Goal: Find contact information: Find contact information

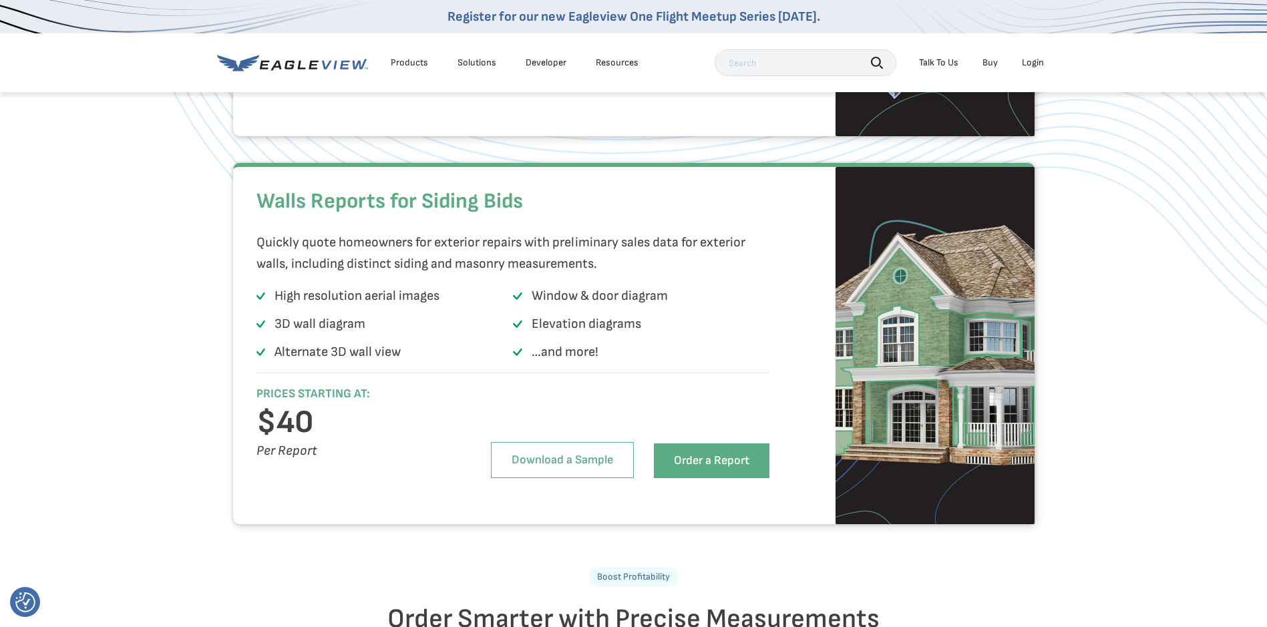
scroll to position [1269, 0]
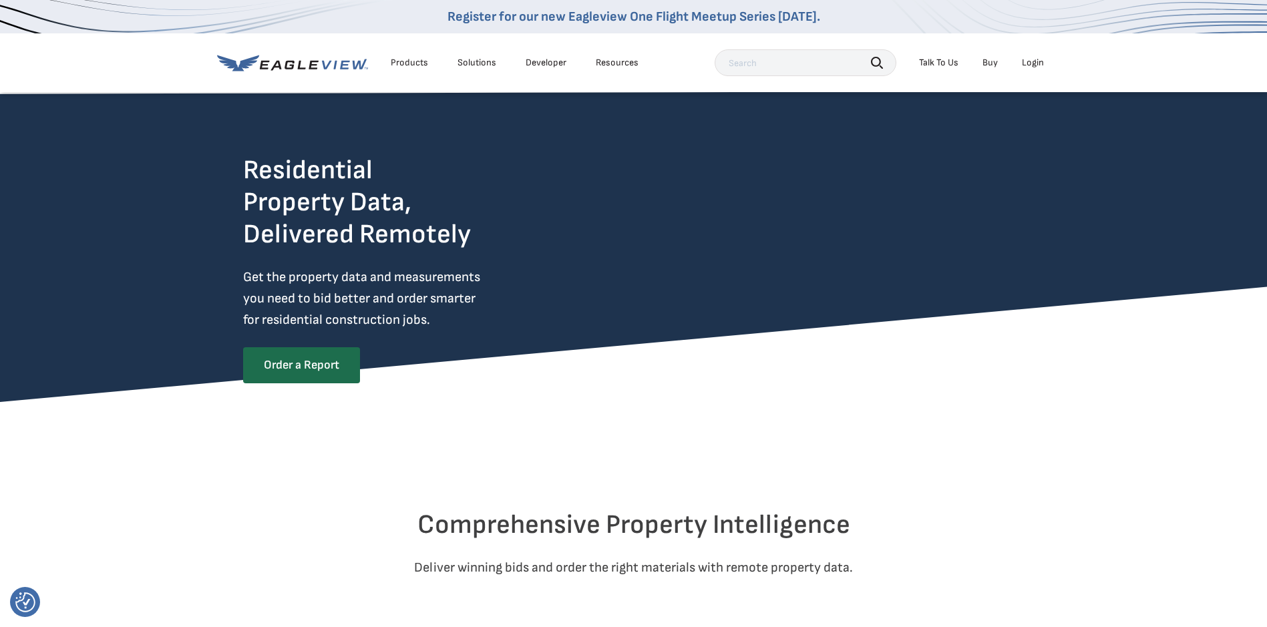
click at [413, 65] on div "Products" at bounding box center [409, 63] width 37 height 12
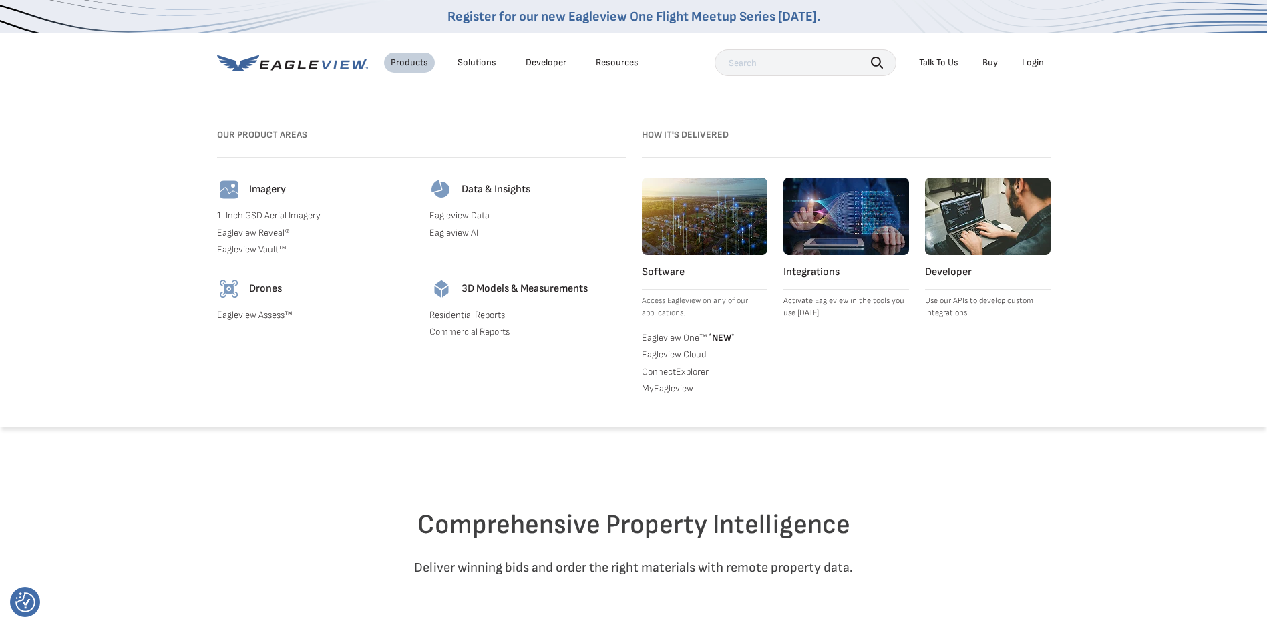
click at [472, 60] on div "Solutions" at bounding box center [476, 63] width 39 height 12
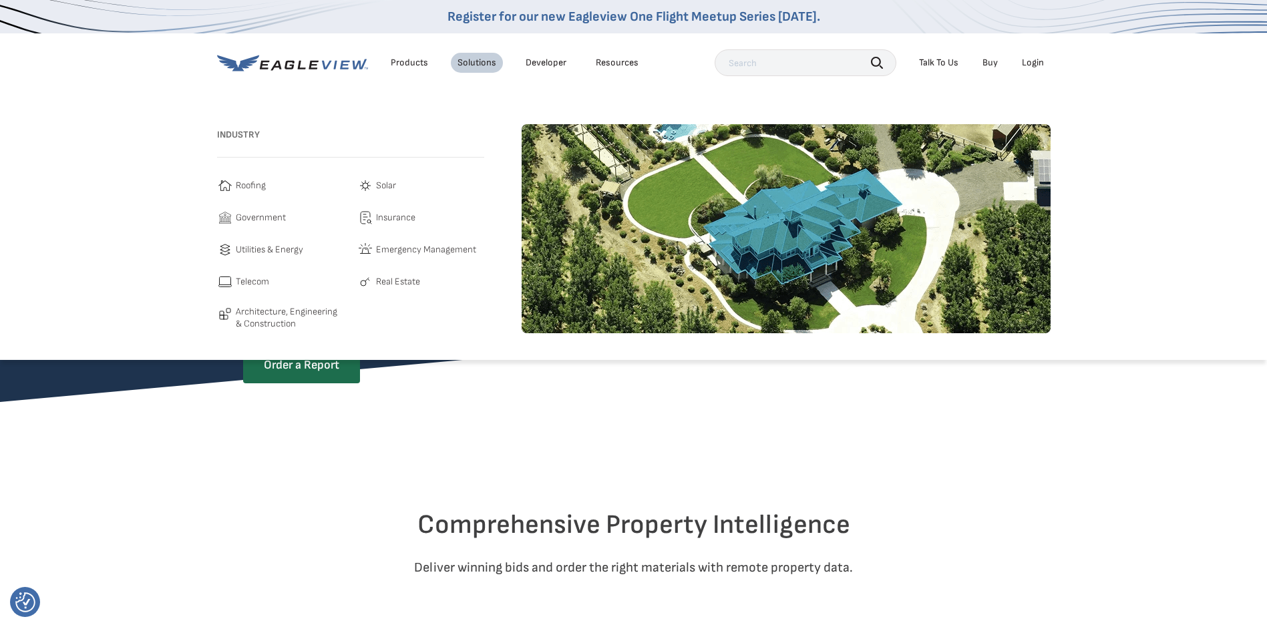
click at [244, 187] on span "Roofing" at bounding box center [251, 186] width 30 height 16
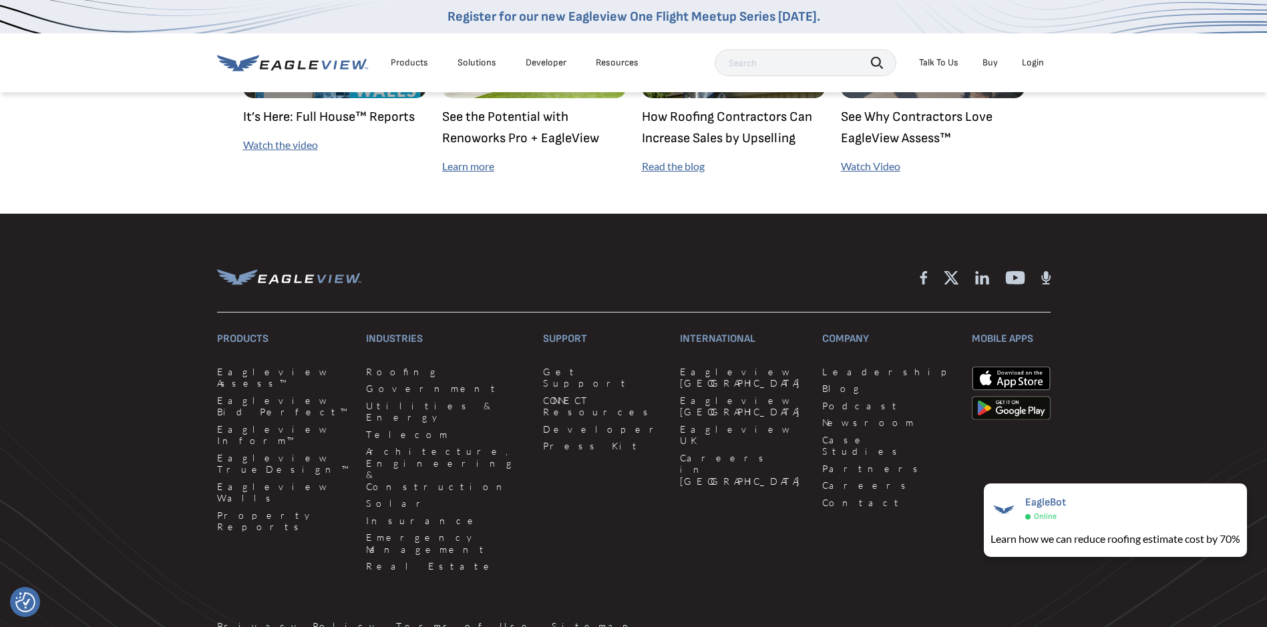
scroll to position [3739, 0]
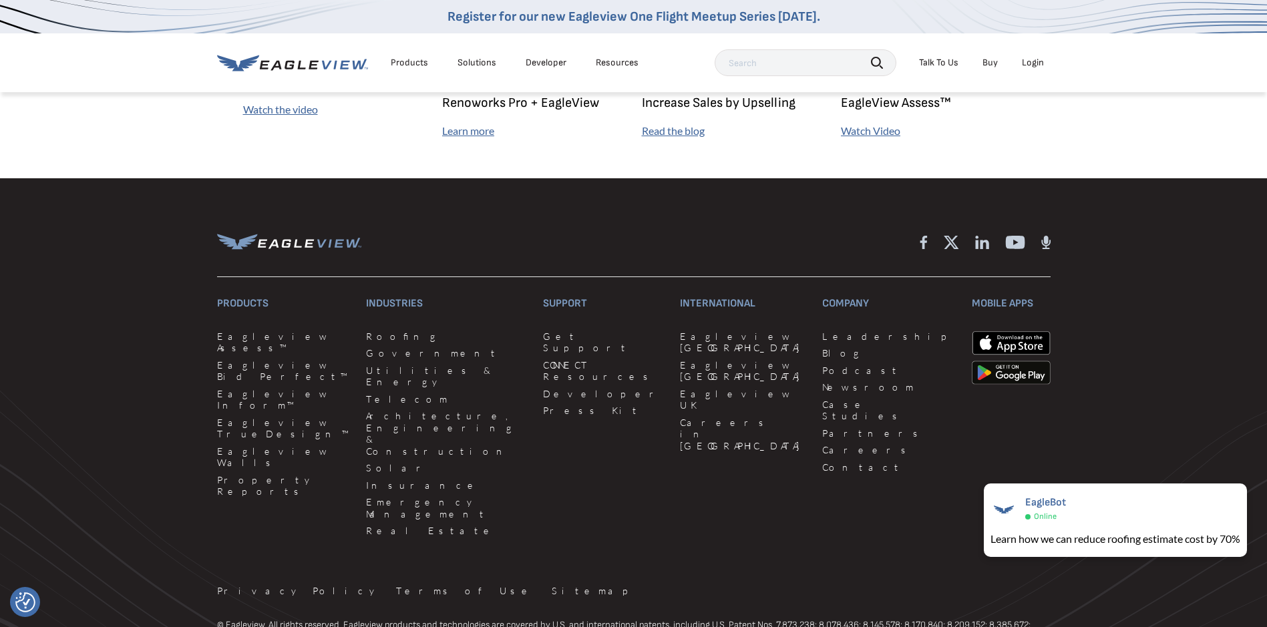
drag, startPoint x: 936, startPoint y: 61, endPoint x: 944, endPoint y: 63, distance: 8.1
click at [937, 61] on div "Talk To Us" at bounding box center [938, 63] width 39 height 12
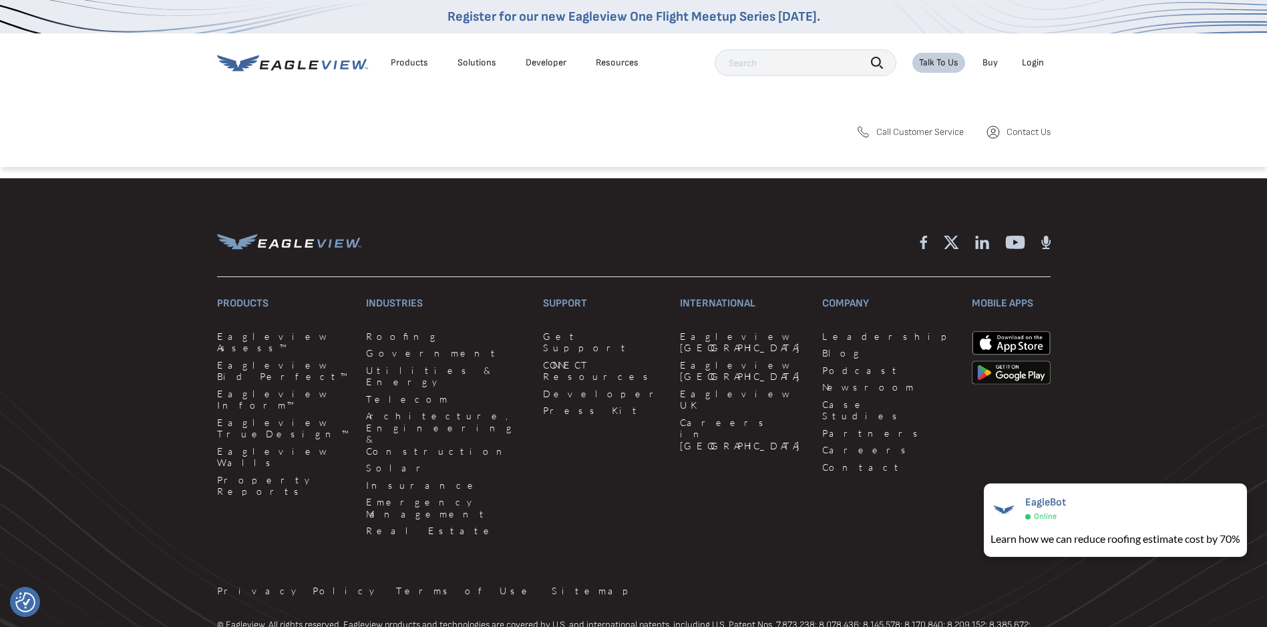
click at [479, 64] on div "Solutions" at bounding box center [476, 63] width 39 height 12
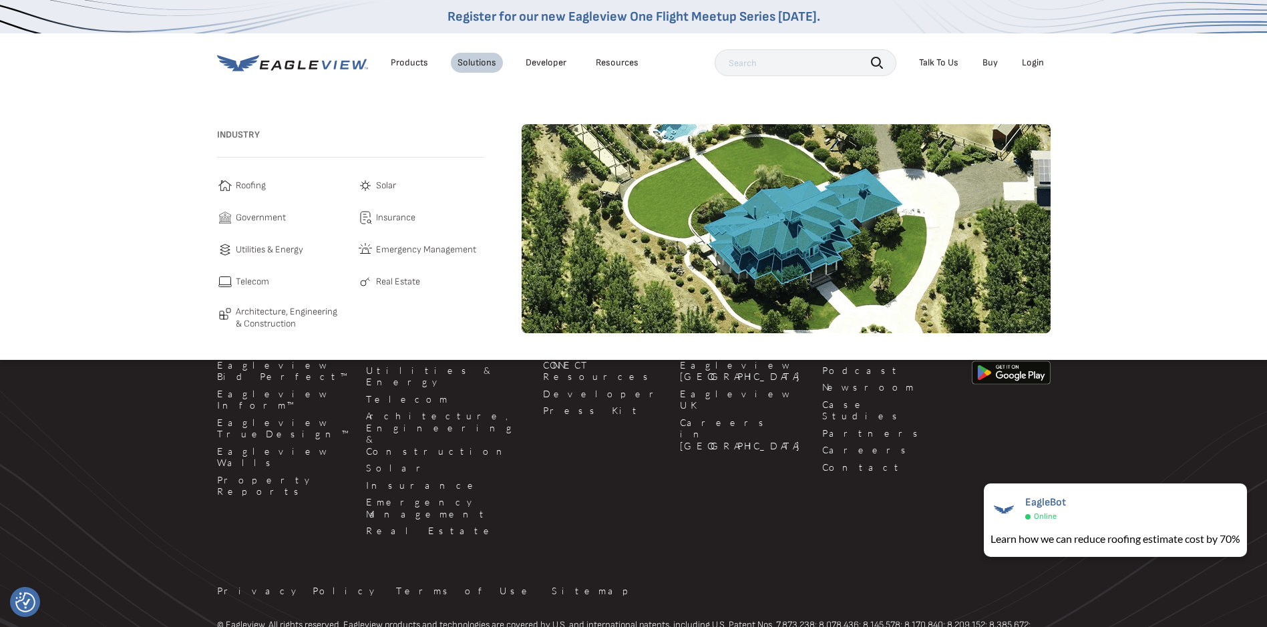
click at [248, 188] on span "Roofing" at bounding box center [251, 186] width 30 height 16
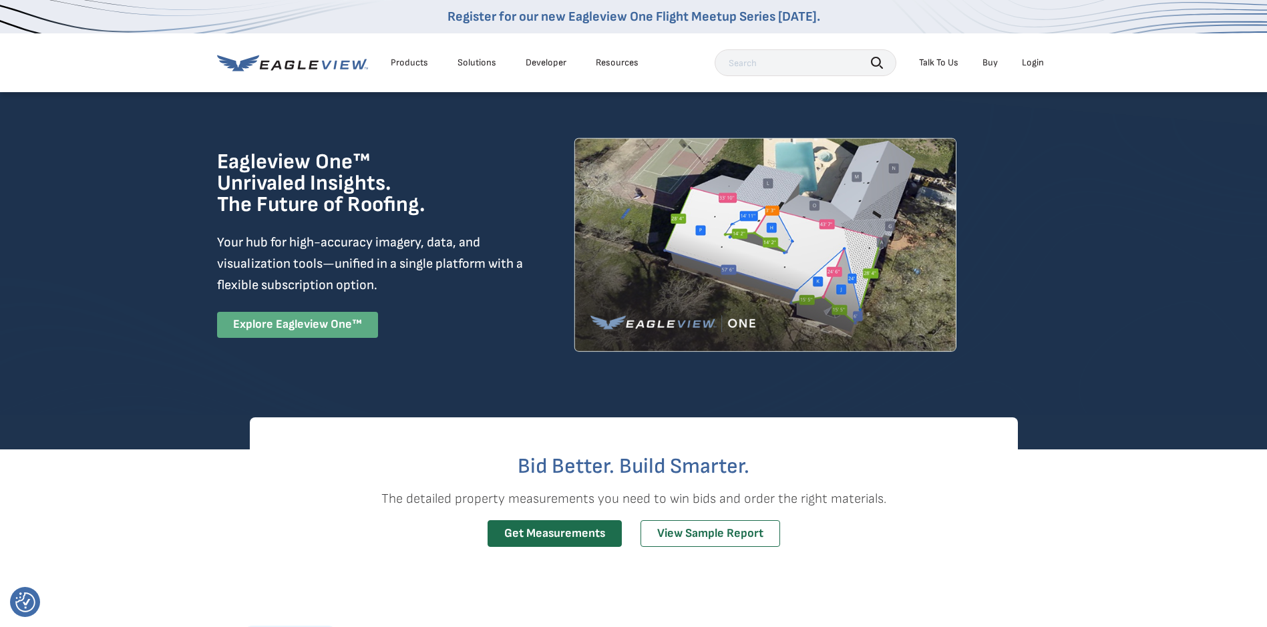
click at [289, 326] on link "Explore Eagleview One™" at bounding box center [297, 325] width 161 height 26
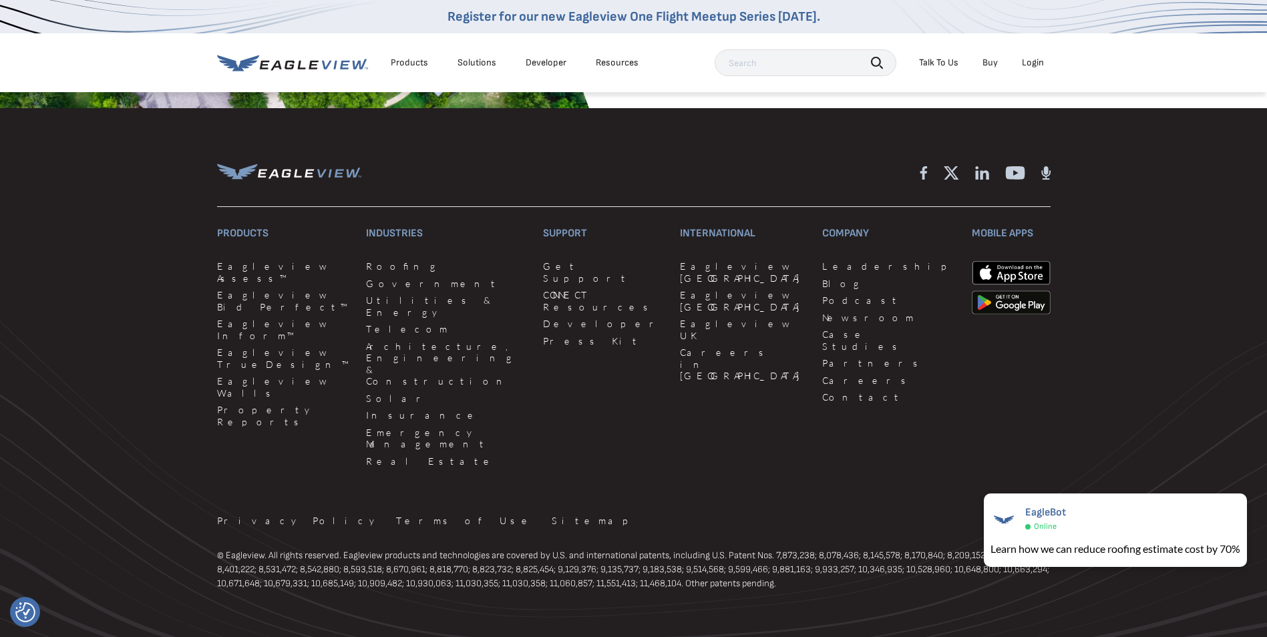
scroll to position [3138, 0]
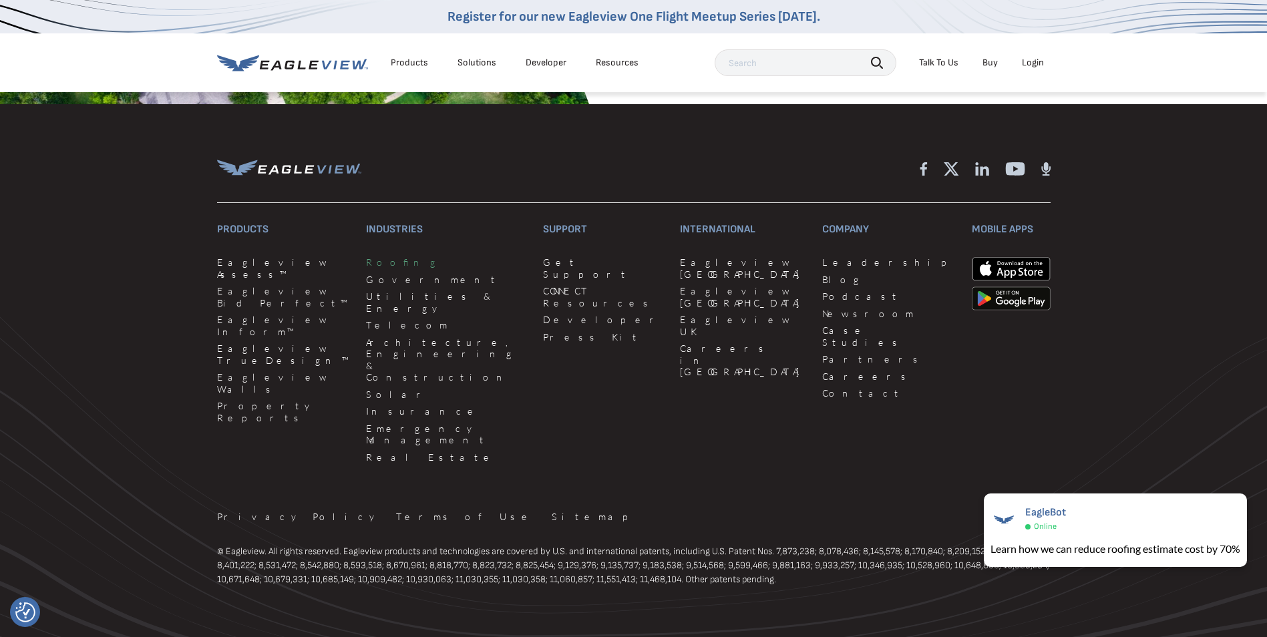
click at [379, 260] on link "Roofing" at bounding box center [446, 262] width 161 height 12
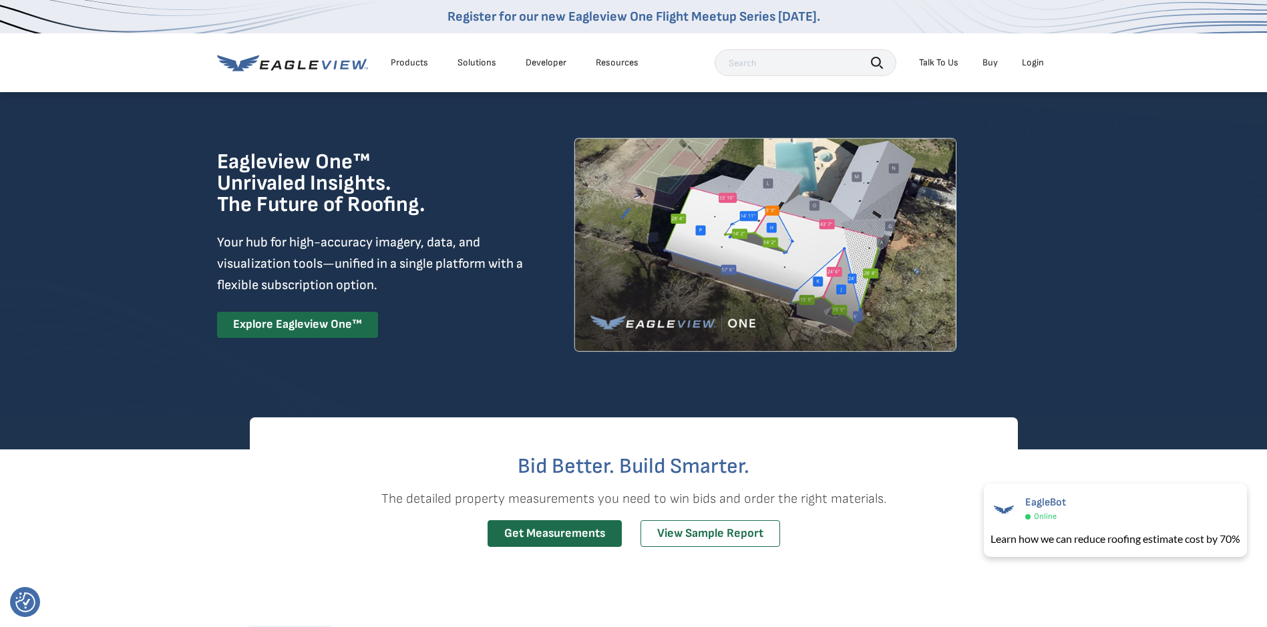
click at [950, 61] on div "Talk To Us" at bounding box center [938, 63] width 39 height 12
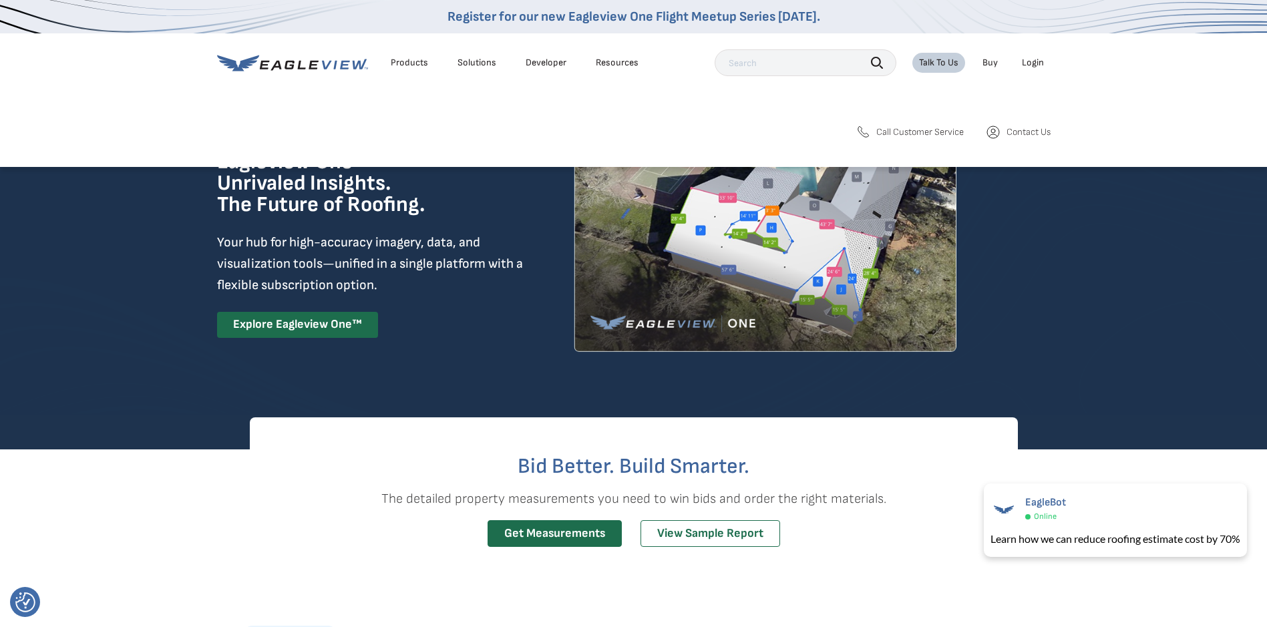
click at [931, 59] on div "Talk To Us" at bounding box center [938, 63] width 39 height 12
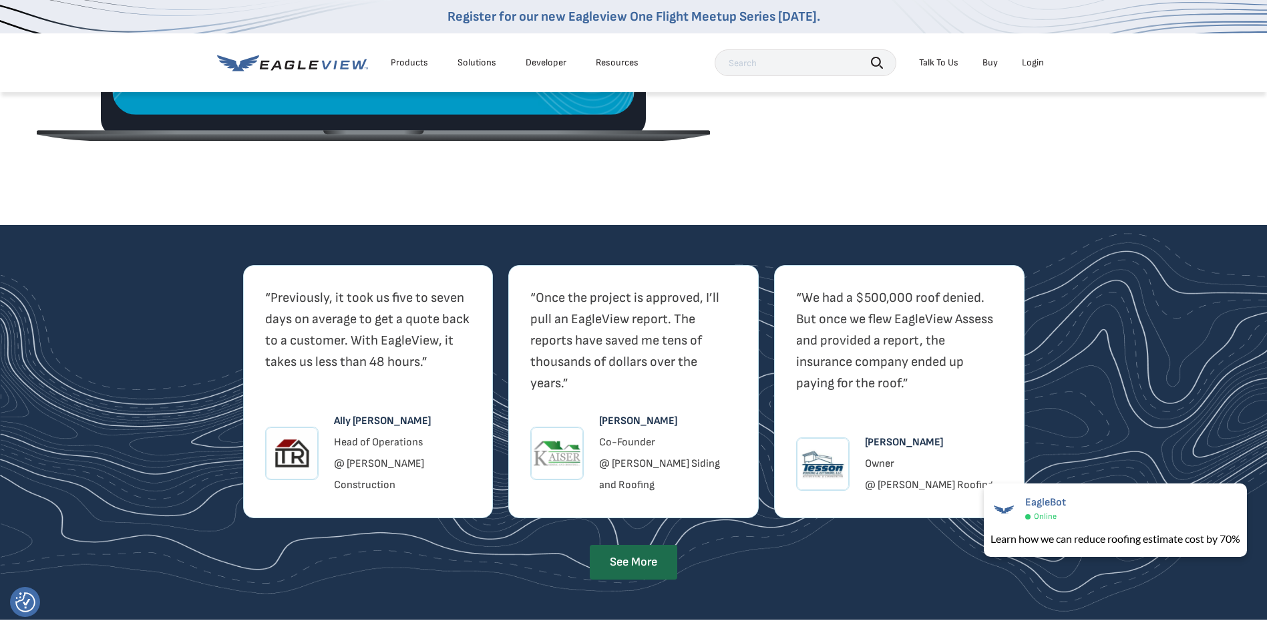
scroll to position [2204, 0]
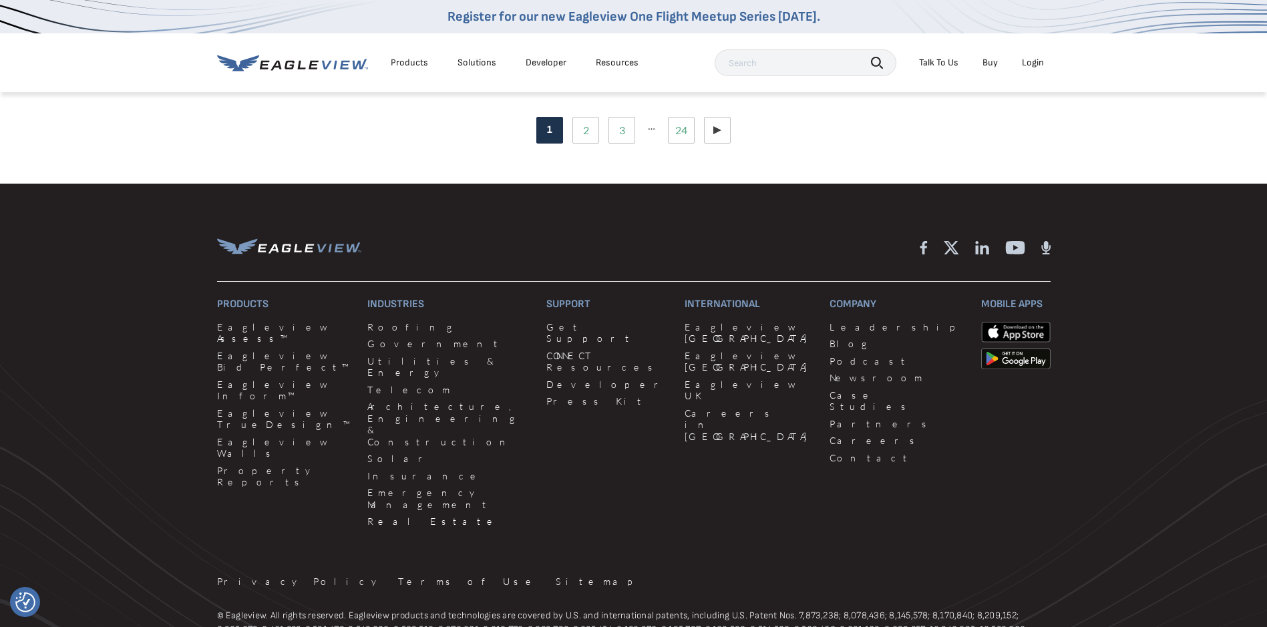
scroll to position [1202, 0]
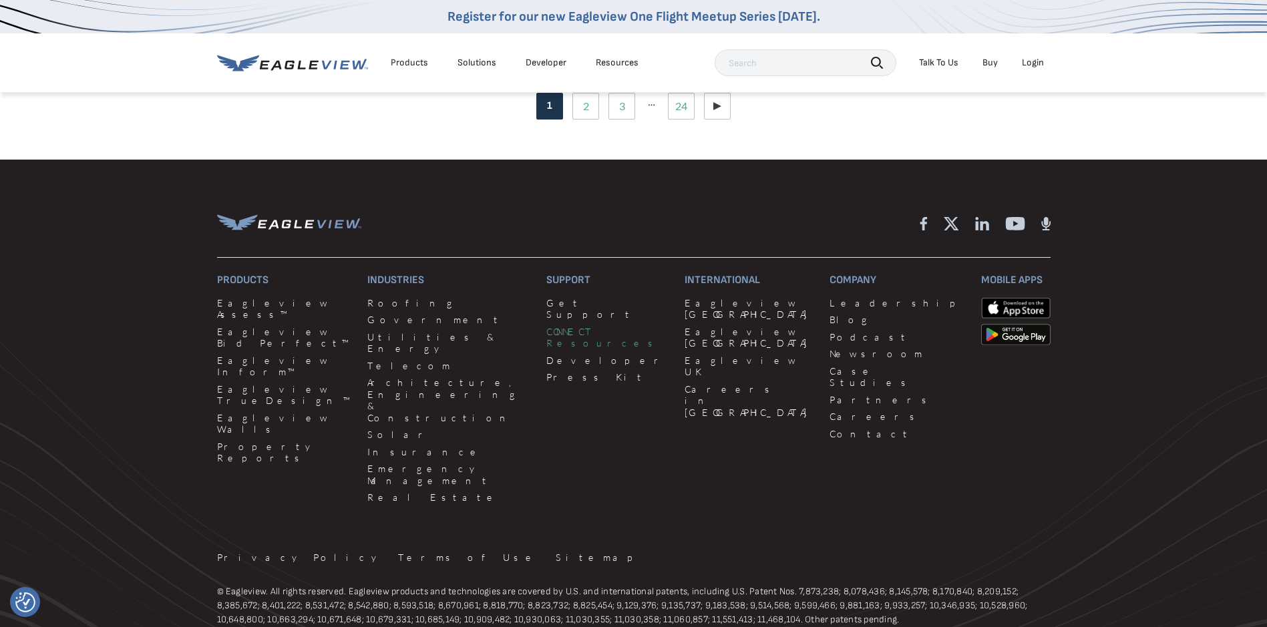
click at [546, 326] on link "CONNECT Resources" at bounding box center [607, 337] width 122 height 23
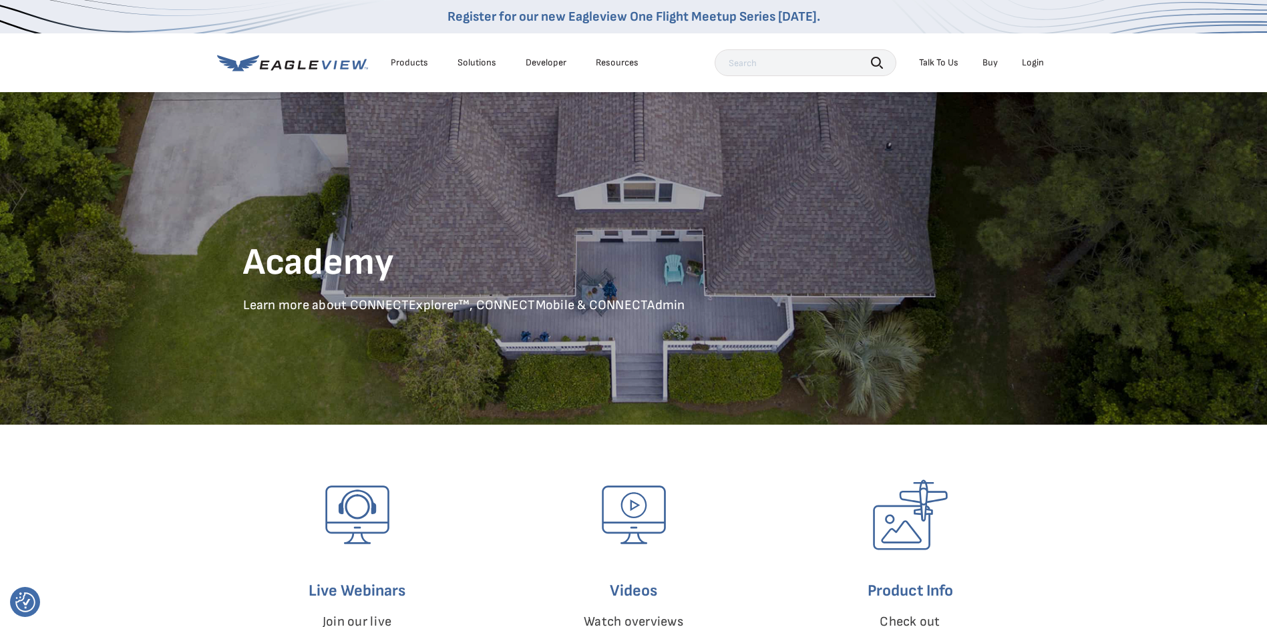
click at [937, 64] on div "Talk To Us" at bounding box center [938, 63] width 39 height 12
click at [400, 302] on p "Learn more about CONNECTExplorer™, CONNECTMobile & CONNECTAdmin" at bounding box center [633, 305] width 781 height 17
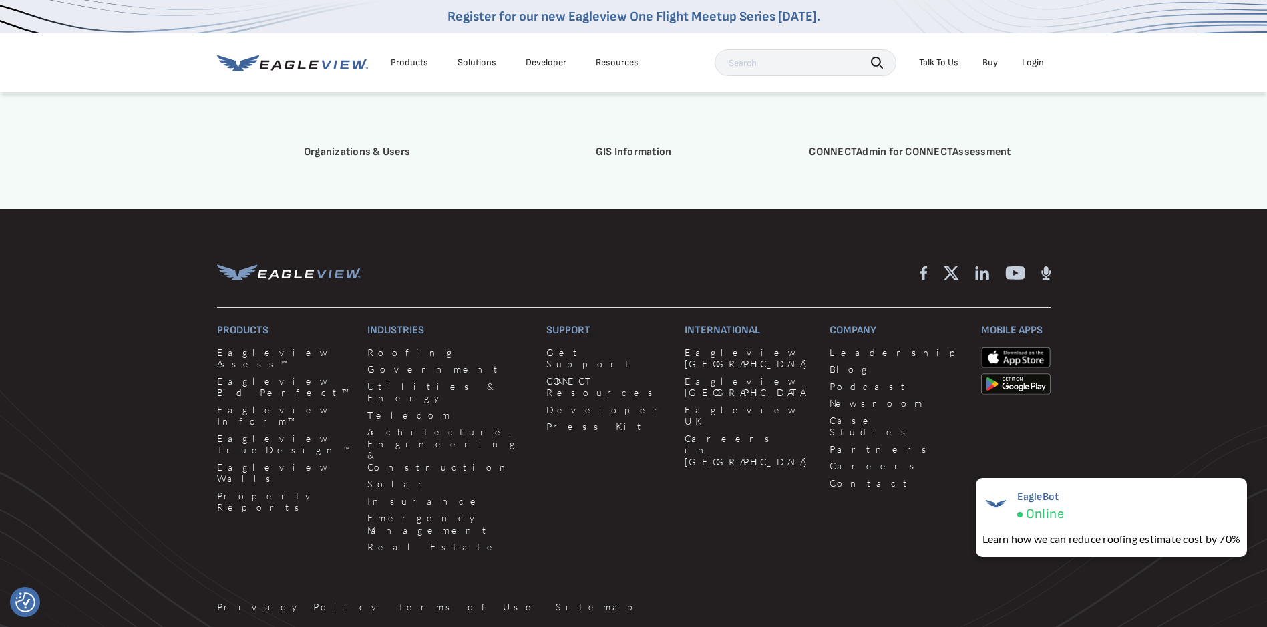
scroll to position [3996, 0]
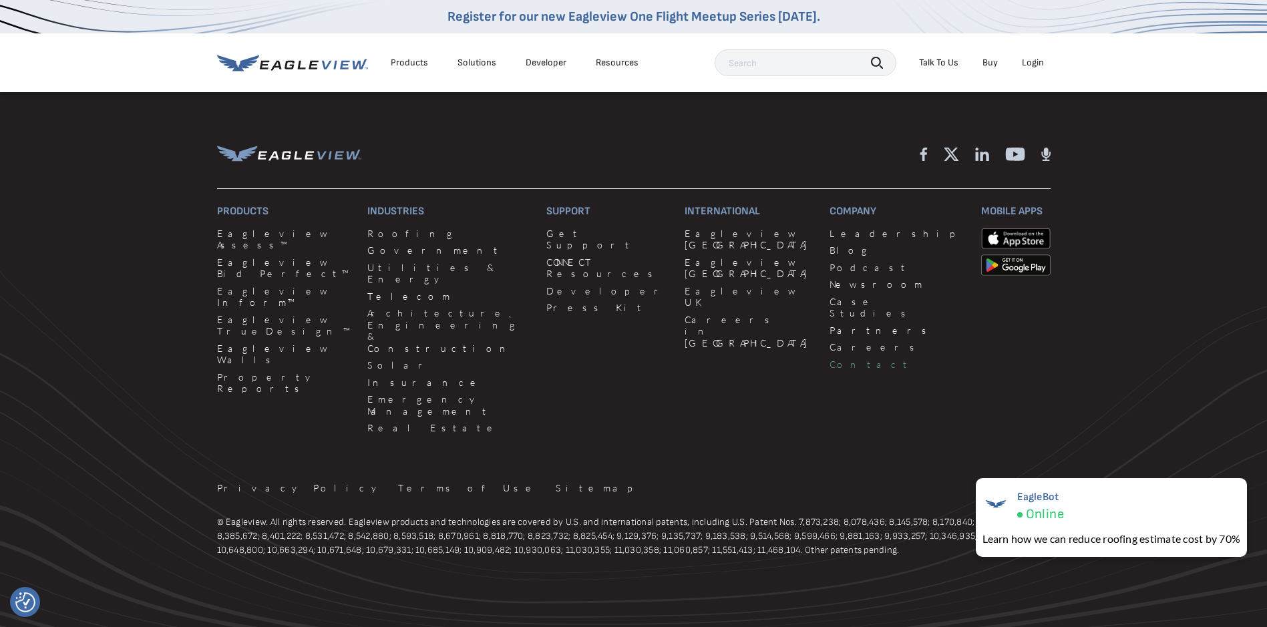
click at [829, 367] on link "Contact" at bounding box center [896, 365] width 135 height 12
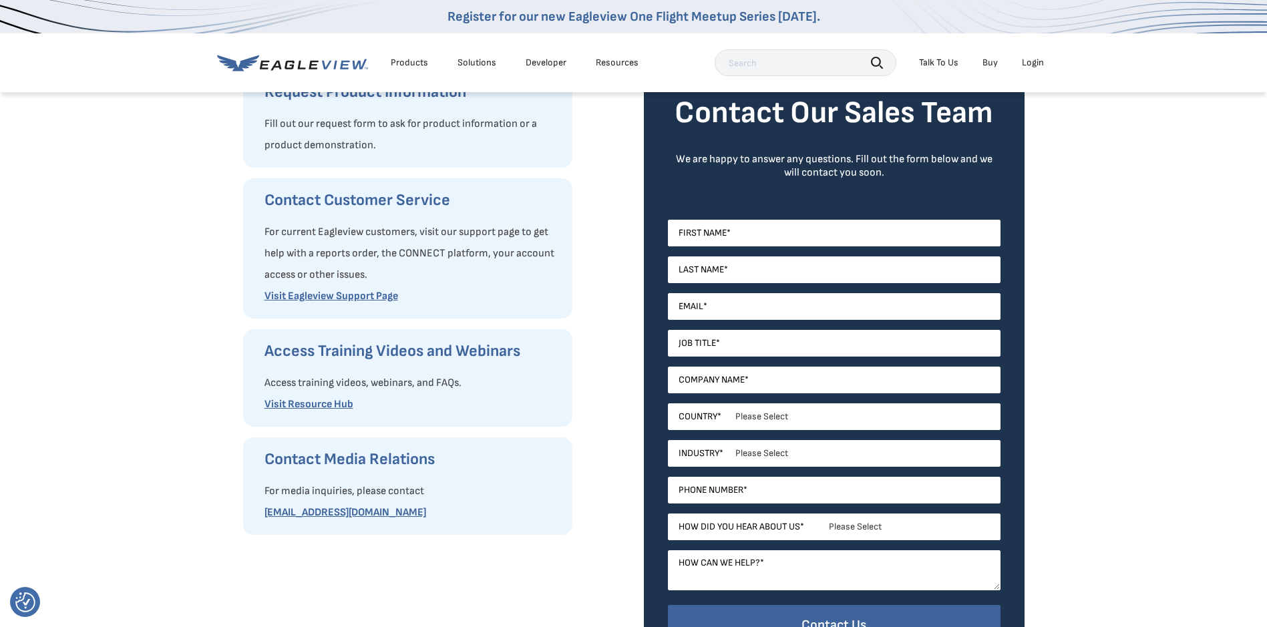
scroll to position [200, 0]
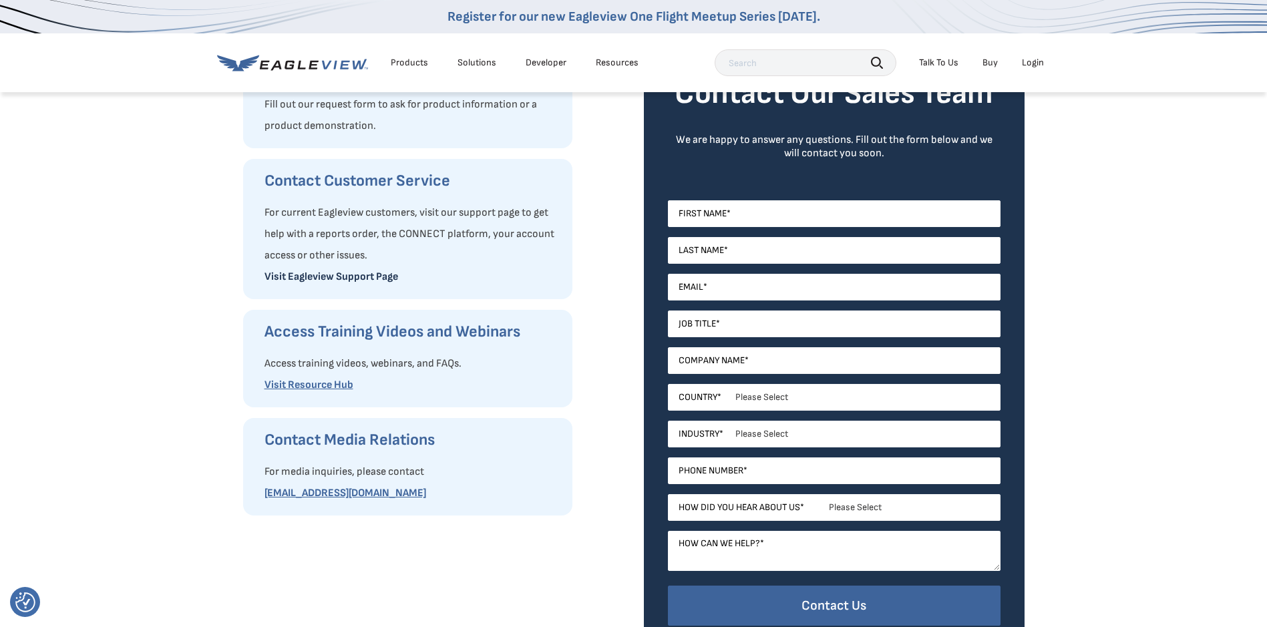
click at [321, 278] on link "Visit Eagleview Support Page" at bounding box center [331, 276] width 134 height 13
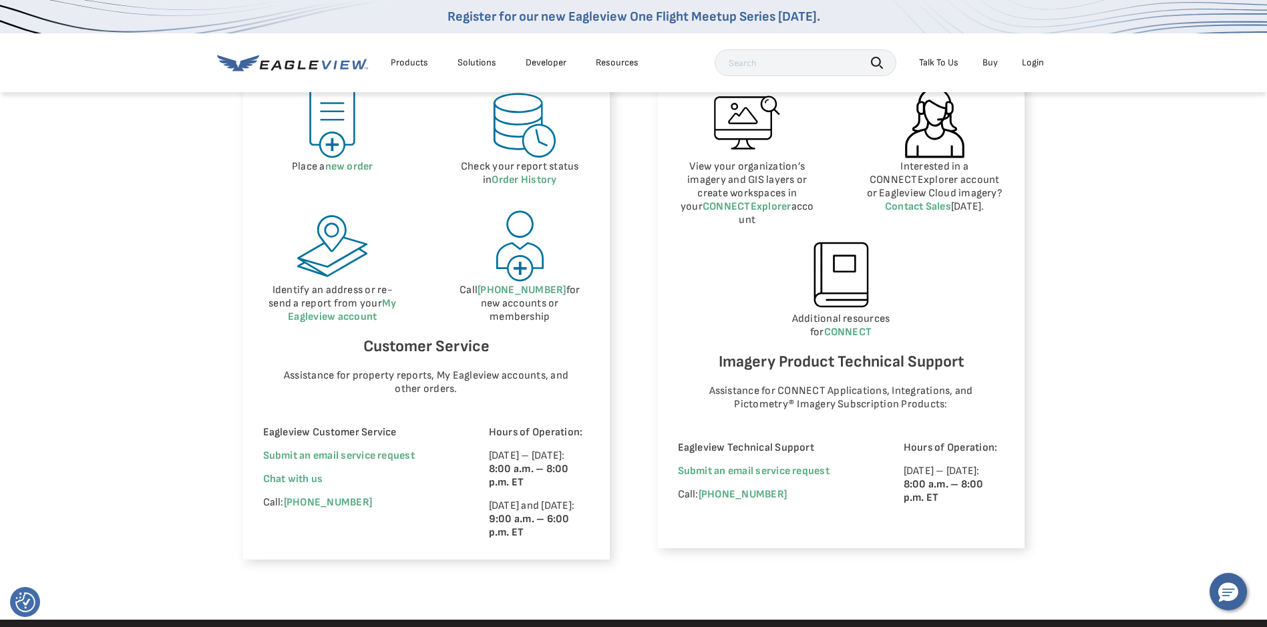
scroll to position [668, 0]
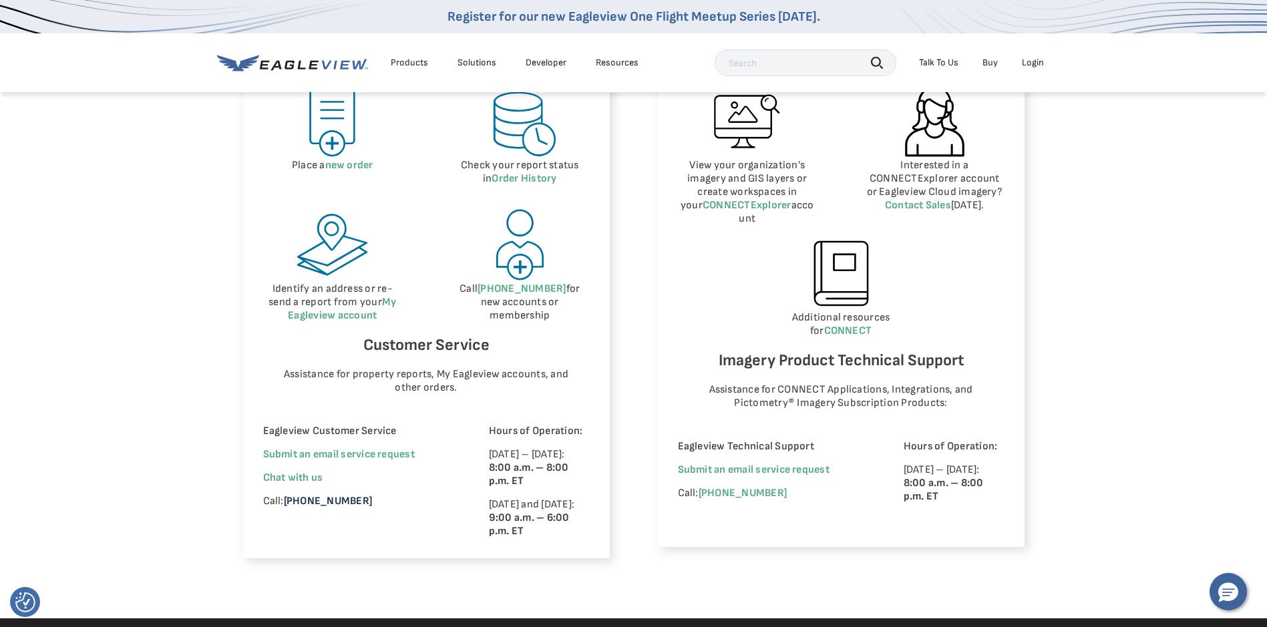
click at [308, 503] on link "[PHONE_NUMBER]" at bounding box center [328, 501] width 88 height 13
